Goal: Purchase product/service

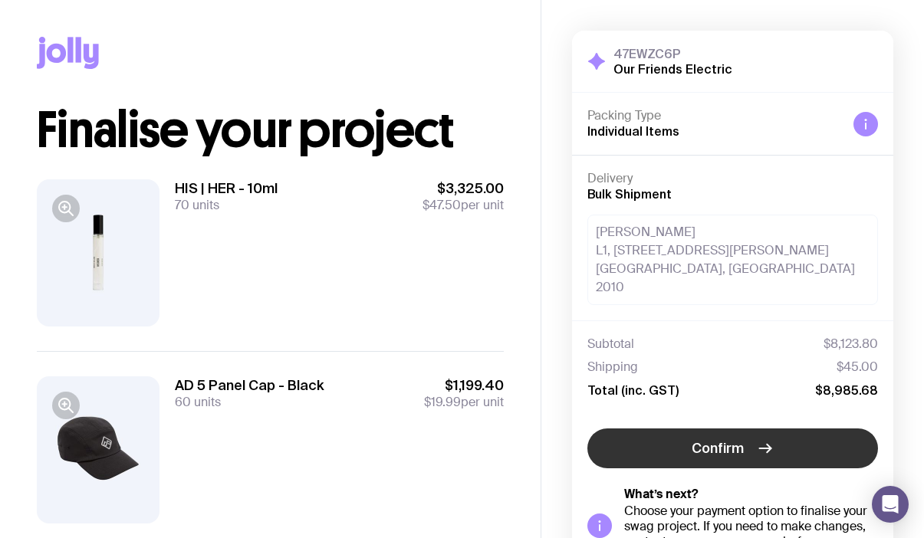
click at [693, 439] on span "Confirm" at bounding box center [718, 448] width 52 height 18
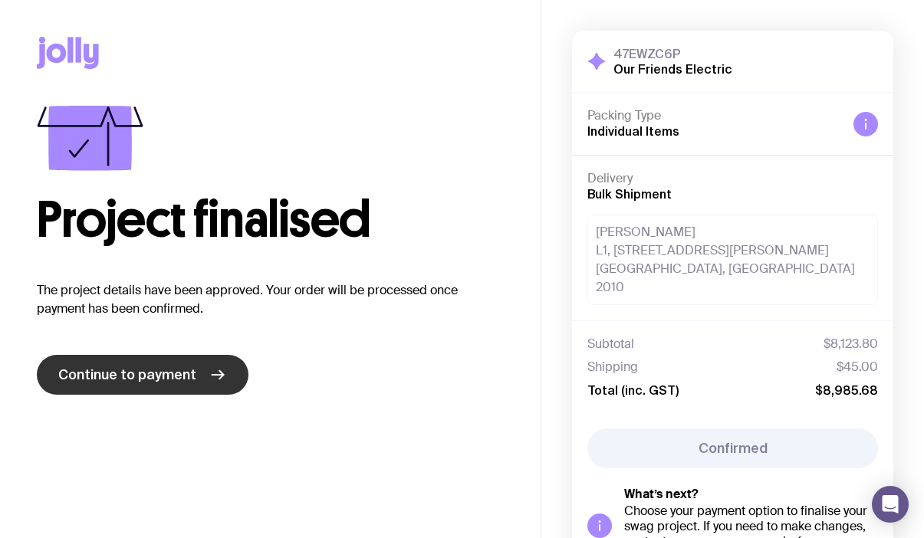
click at [176, 377] on span "Continue to payment" at bounding box center [127, 375] width 138 height 18
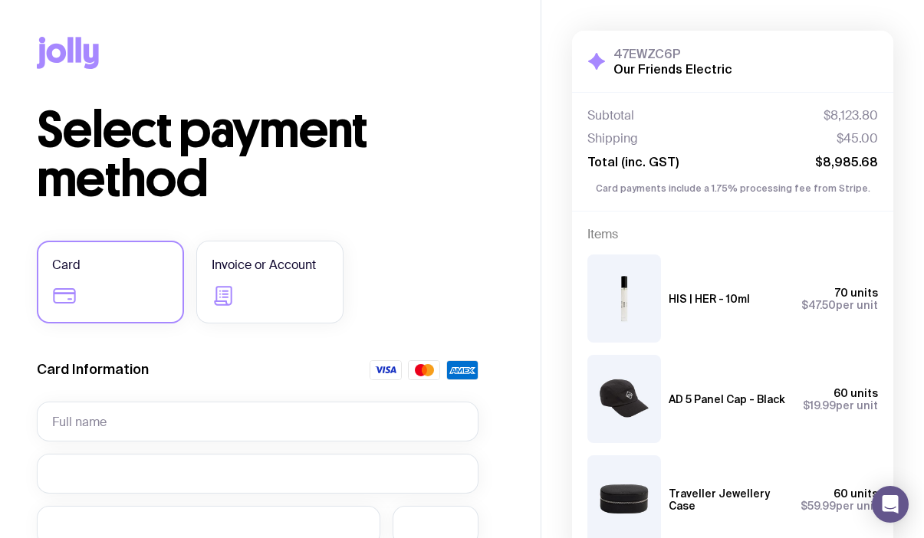
scroll to position [70, 0]
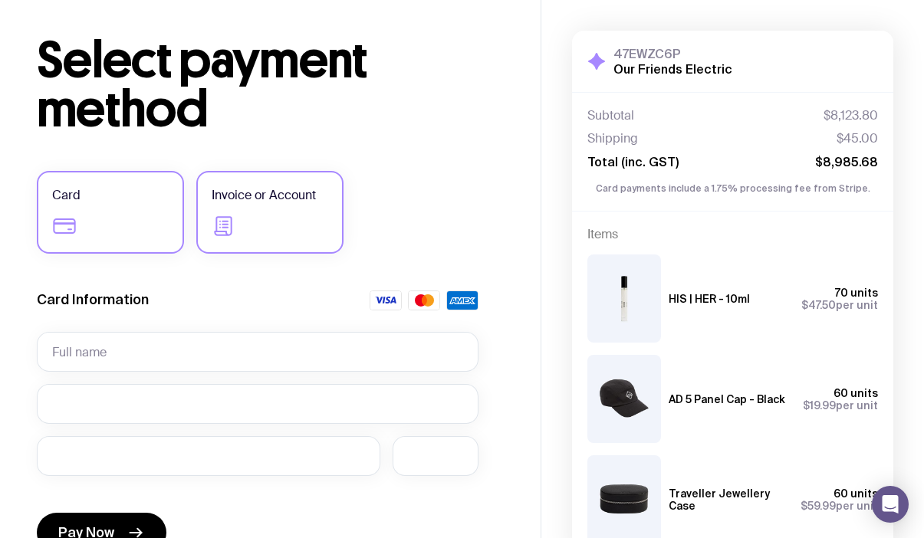
click at [275, 216] on label "Invoice or Account" at bounding box center [269, 212] width 147 height 83
click at [0, 0] on input "Invoice or Account" at bounding box center [0, 0] width 0 height 0
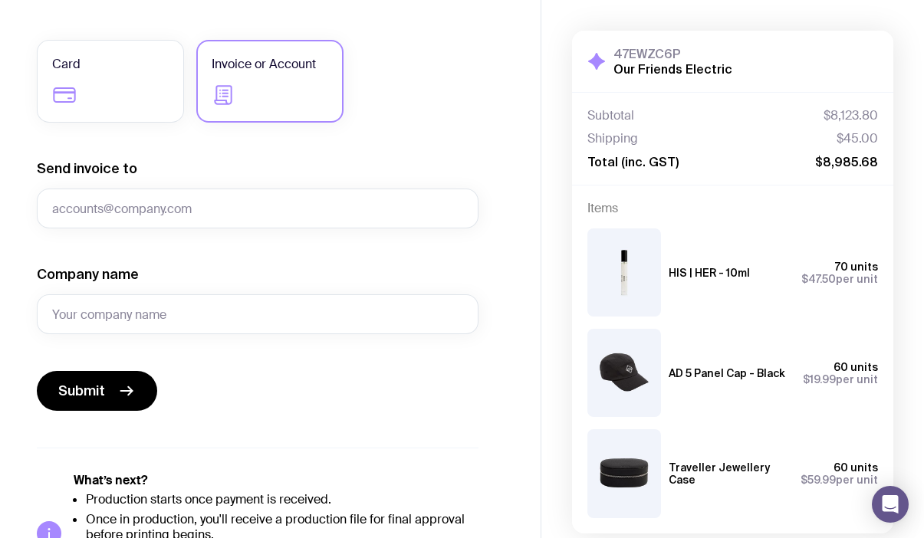
scroll to position [202, 0]
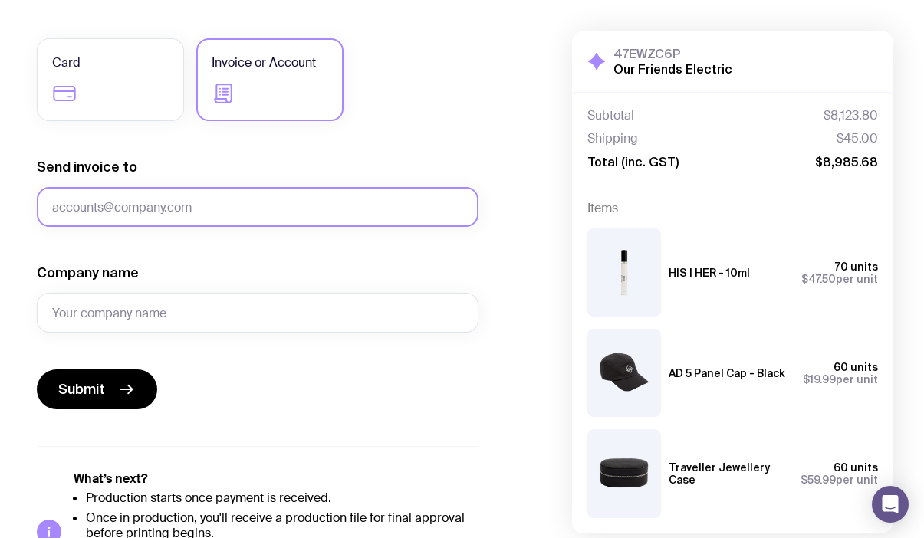
click at [233, 202] on input "Send invoice to" at bounding box center [258, 207] width 442 height 40
type input "[PERSON_NAME][EMAIL_ADDRESS][DOMAIN_NAME]"
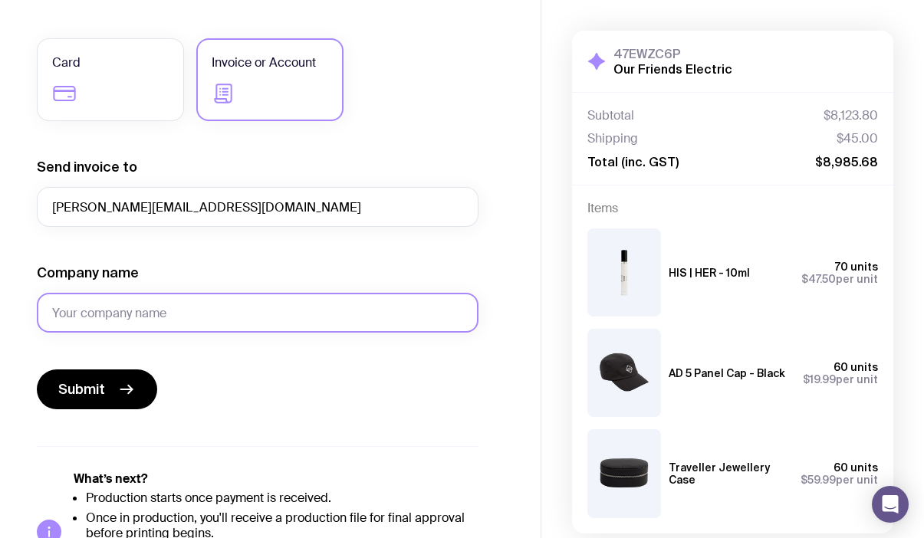
click at [201, 314] on input "Company name" at bounding box center [258, 313] width 442 height 40
type input "Our Friends Electric"
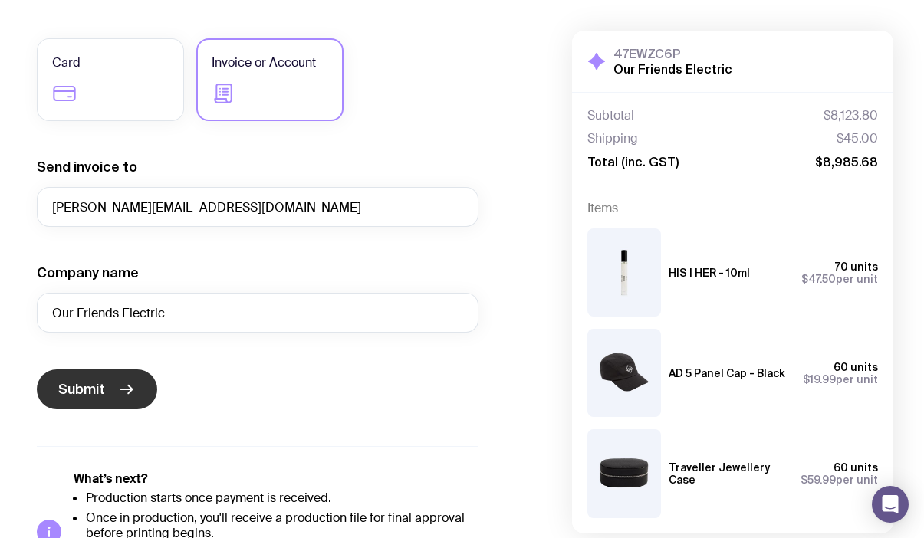
click at [115, 384] on button "Submit" at bounding box center [97, 390] width 120 height 40
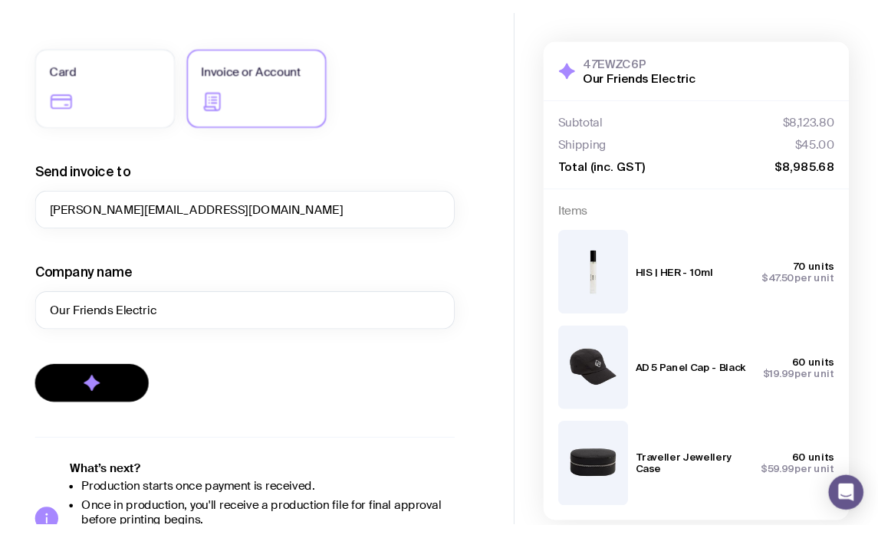
scroll to position [71, 0]
